Goal: Transaction & Acquisition: Purchase product/service

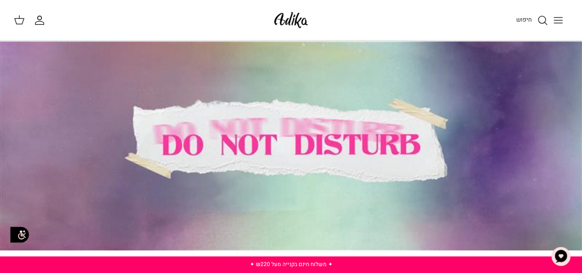
click at [554, 23] on line "Toggle menu" at bounding box center [558, 23] width 8 height 0
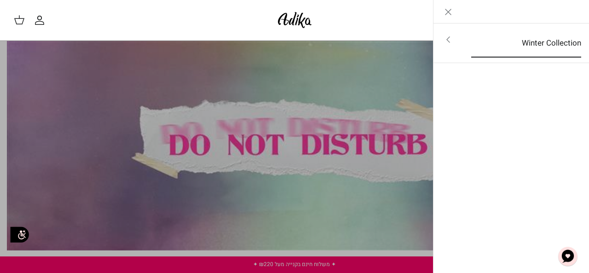
click at [467, 37] on link "Winter Collection" at bounding box center [526, 43] width 126 height 29
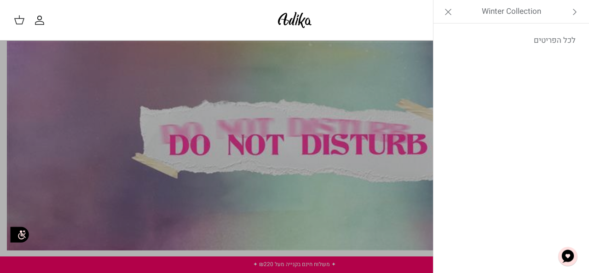
click at [467, 37] on link "לכל הפריטים" at bounding box center [511, 40] width 147 height 23
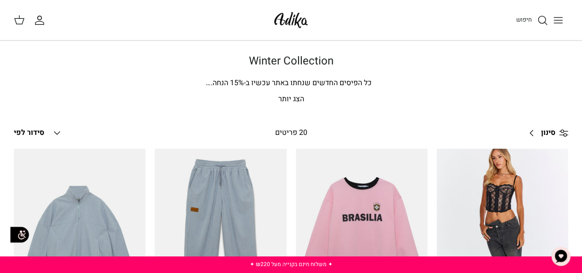
click at [552, 16] on icon "Toggle menu" at bounding box center [557, 20] width 11 height 11
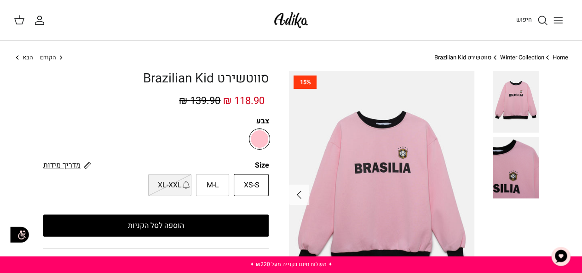
click at [515, 178] on img at bounding box center [515, 167] width 46 height 61
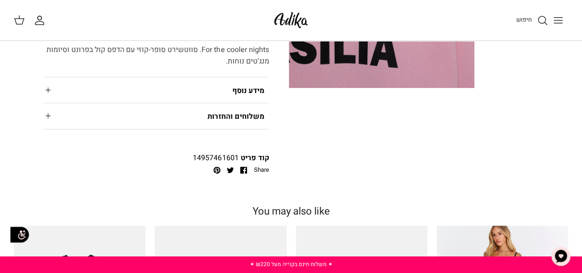
scroll to position [184, 0]
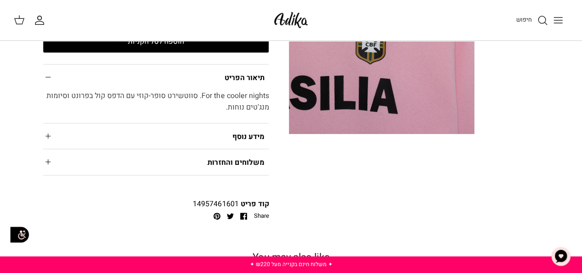
click at [240, 143] on summary "מידע נוסף" at bounding box center [155, 135] width 225 height 25
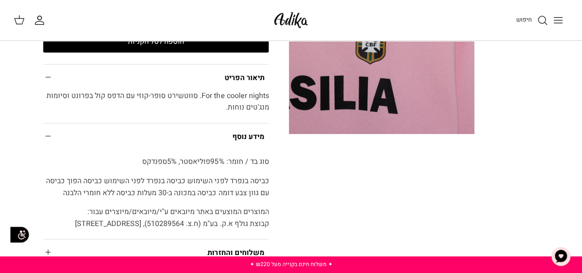
scroll to position [230, 0]
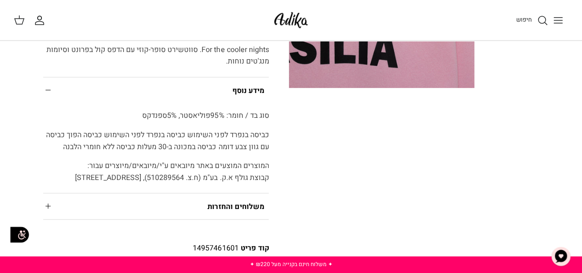
click at [243, 206] on summary "משלוחים והחזרות" at bounding box center [155, 205] width 225 height 25
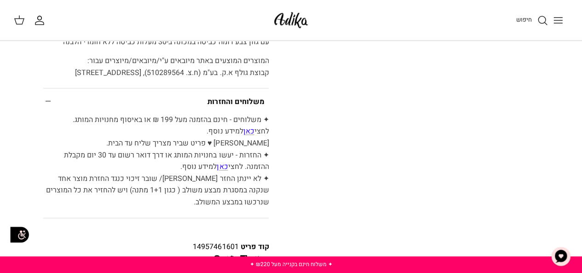
scroll to position [368, 0]
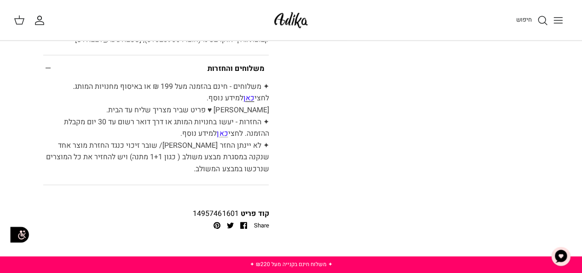
click at [243, 92] on span "כאן" at bounding box center [248, 97] width 11 height 11
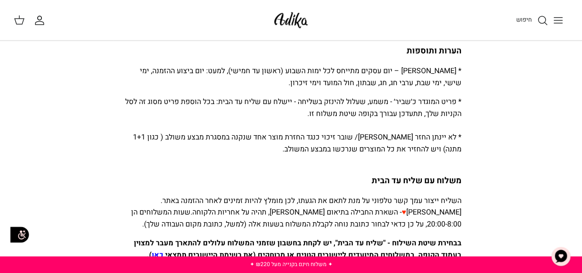
scroll to position [230, 0]
